Goal: Find specific page/section: Find specific page/section

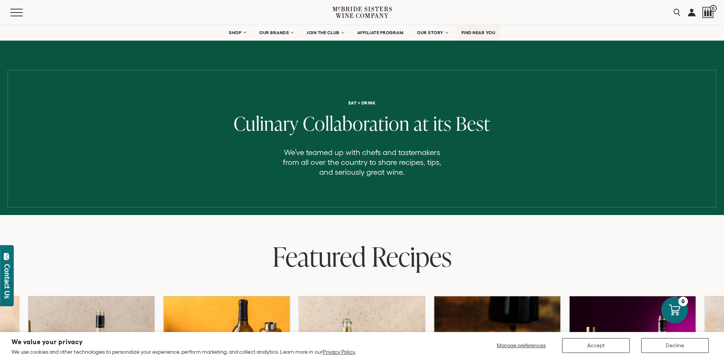
click at [473, 34] on span "FIND NEAR YOU" at bounding box center [478, 32] width 34 height 5
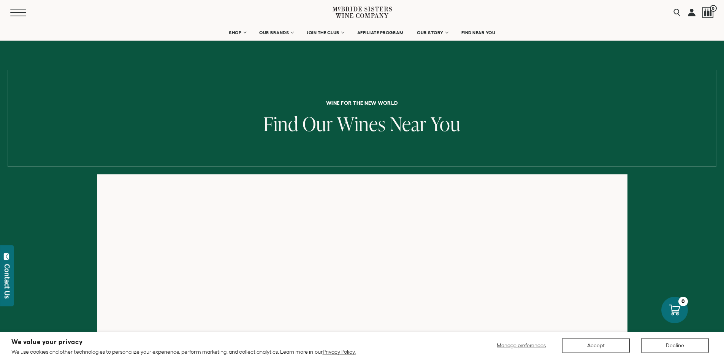
click at [19, 12] on span "Mobile Menu Trigger" at bounding box center [18, 12] width 16 height 1
